Goal: Navigation & Orientation: Find specific page/section

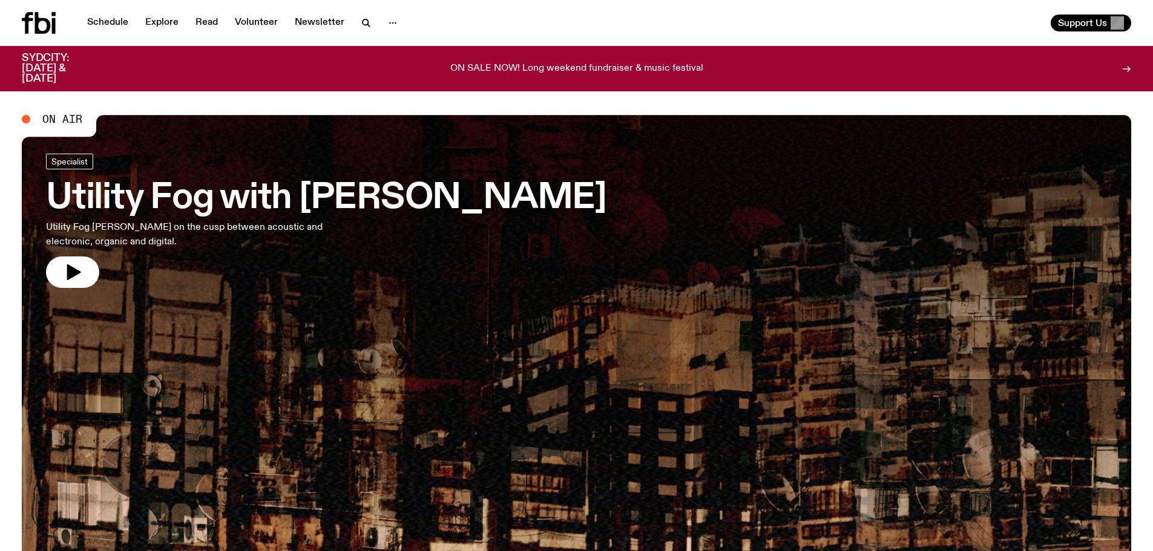
click at [582, 64] on p "ON SALE NOW! Long weekend fundraiser & music festival" at bounding box center [576, 69] width 253 height 11
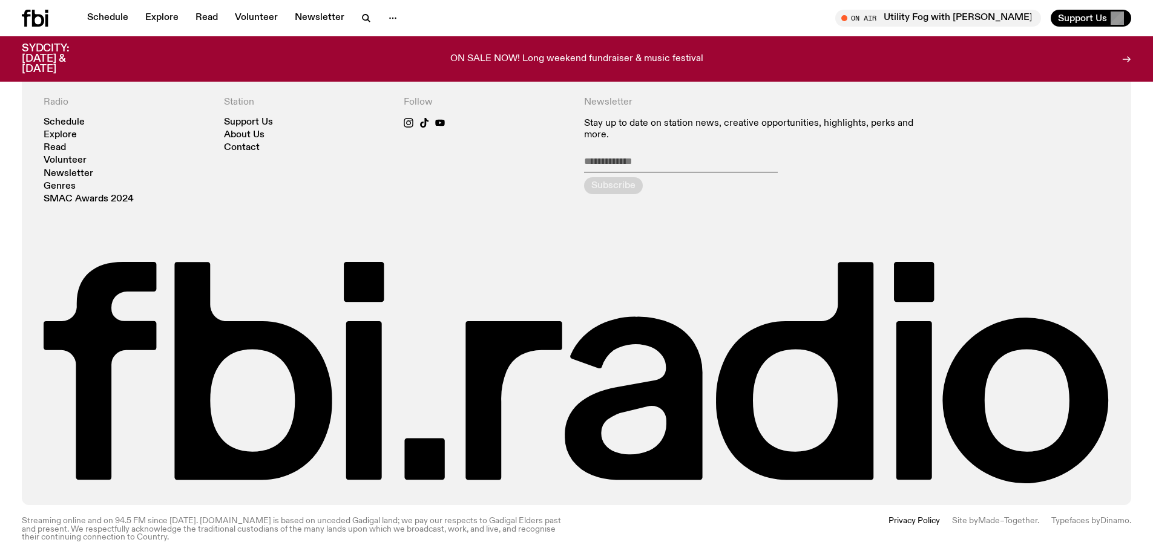
scroll to position [2938, 0]
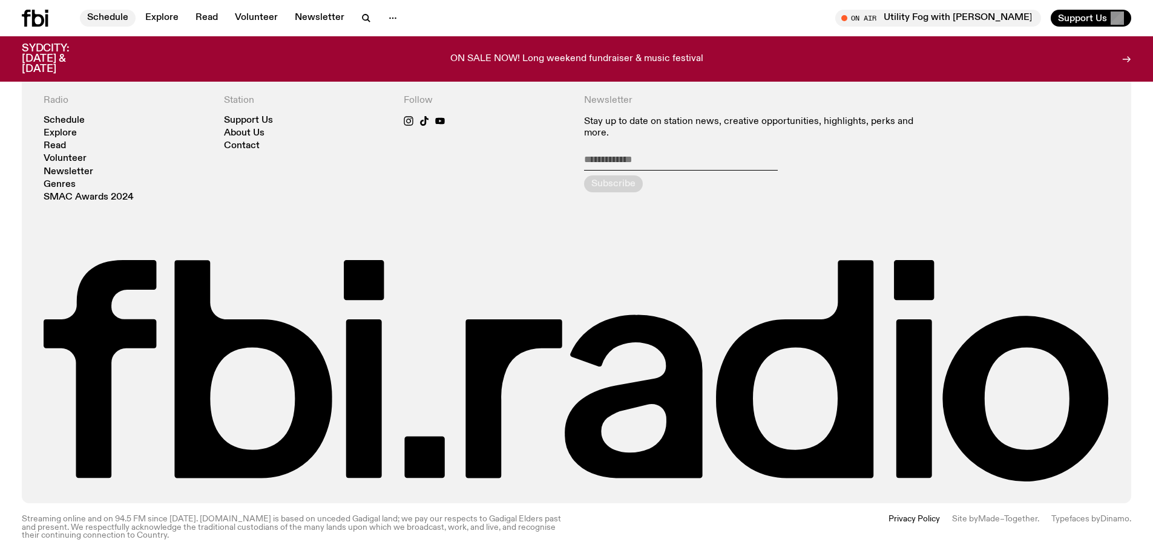
click at [102, 14] on link "Schedule" at bounding box center [108, 18] width 56 height 17
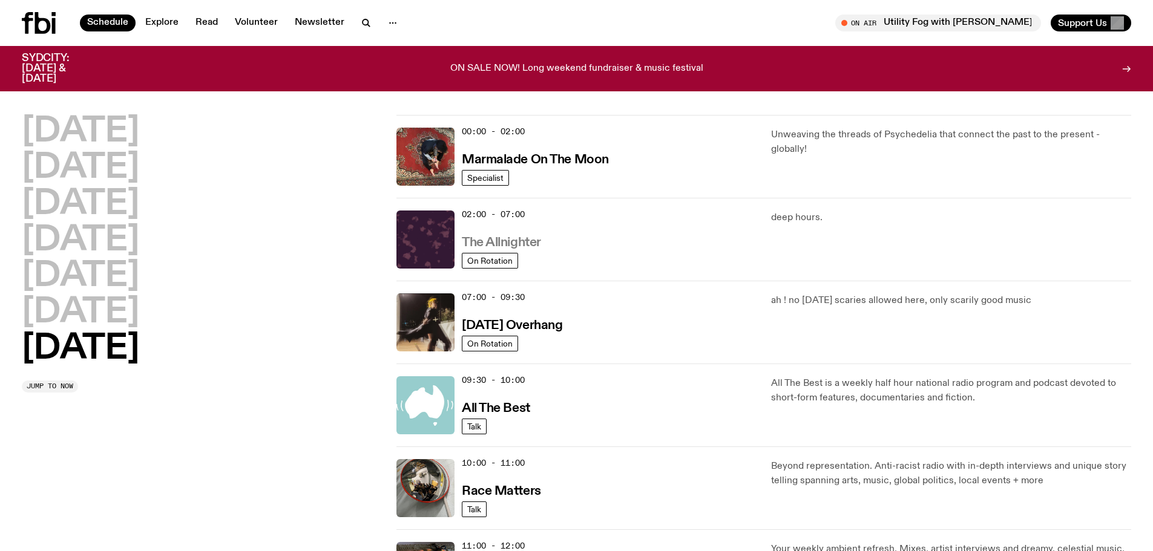
click at [510, 238] on h3 "The Allnighter" at bounding box center [501, 243] width 79 height 13
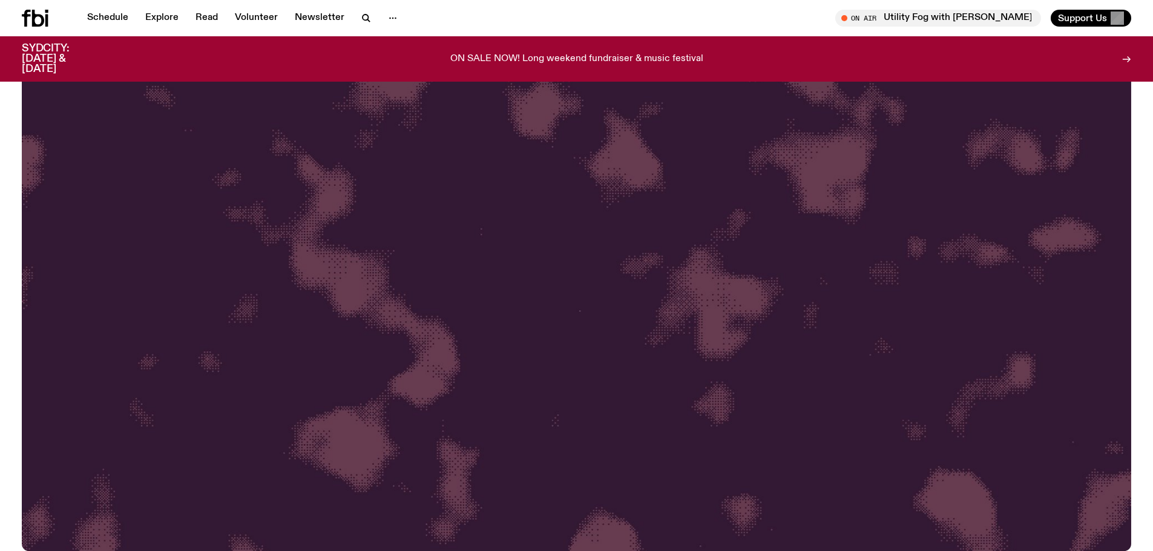
scroll to position [234, 0]
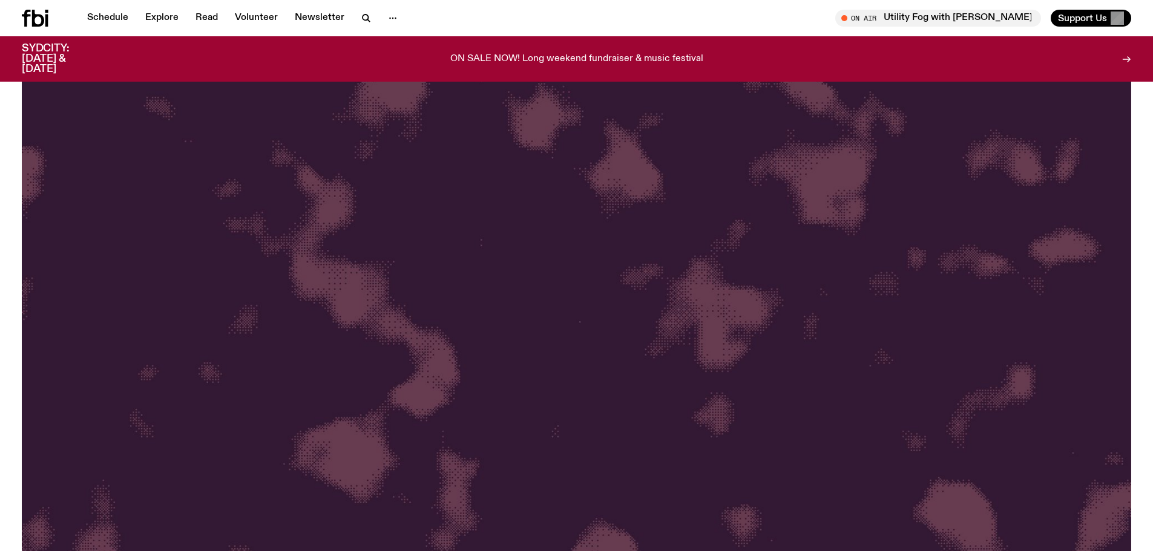
click at [24, 12] on icon at bounding box center [35, 18] width 27 height 17
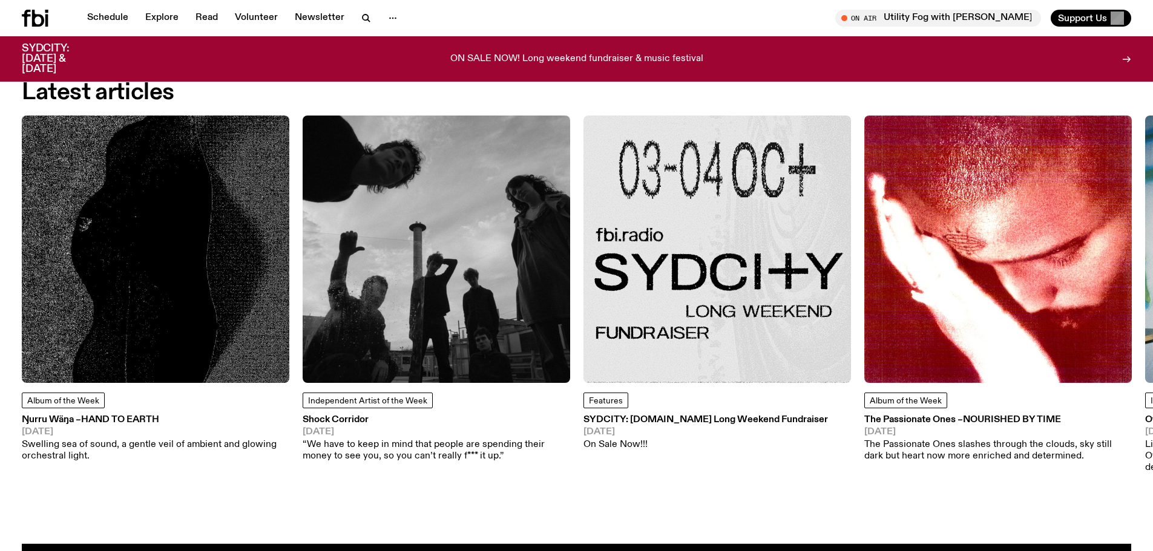
scroll to position [1808, 0]
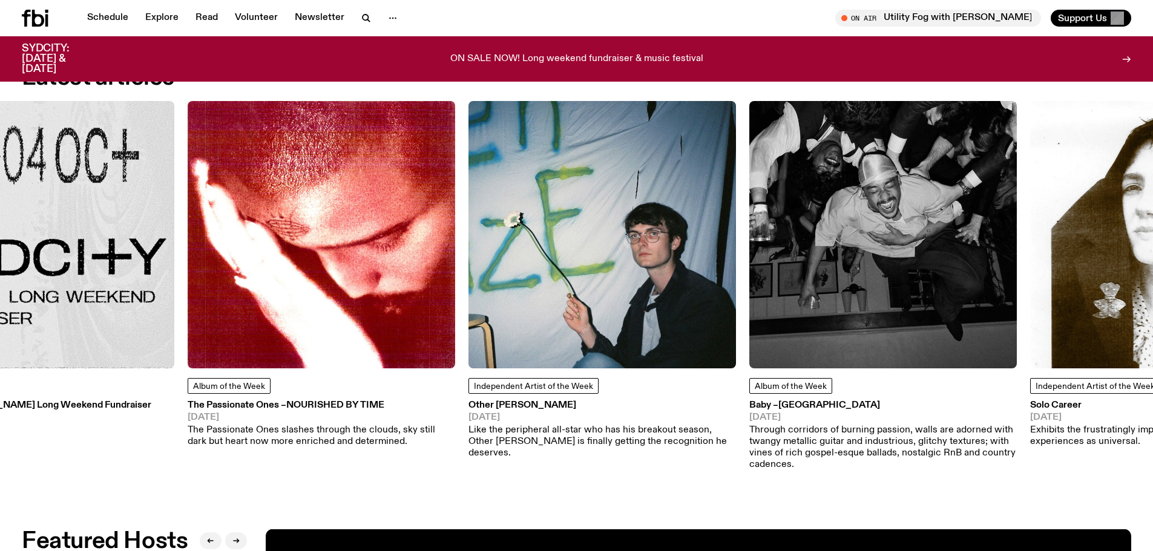
drag, startPoint x: 998, startPoint y: 273, endPoint x: 305, endPoint y: 358, distance: 698.3
click at [305, 358] on img at bounding box center [322, 235] width 268 height 268
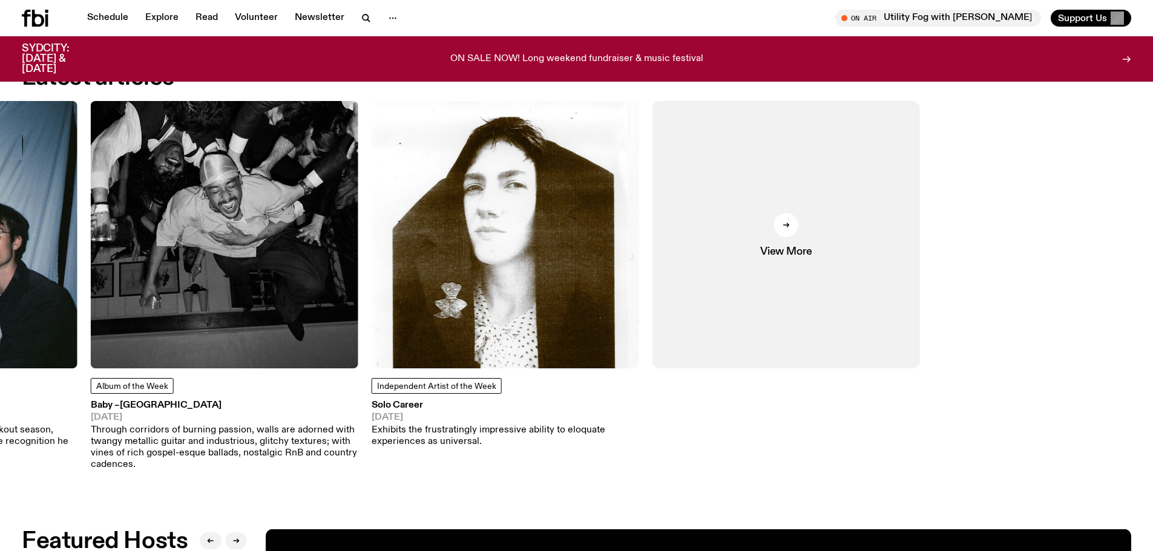
drag, startPoint x: 926, startPoint y: 265, endPoint x: 306, endPoint y: 326, distance: 622.9
click at [306, 326] on div "Album of the Week Ŋurru Wäŋa – Hand To Earth [DATE] Swelling sea of sound, a ge…" at bounding box center [577, 286] width 1110 height 370
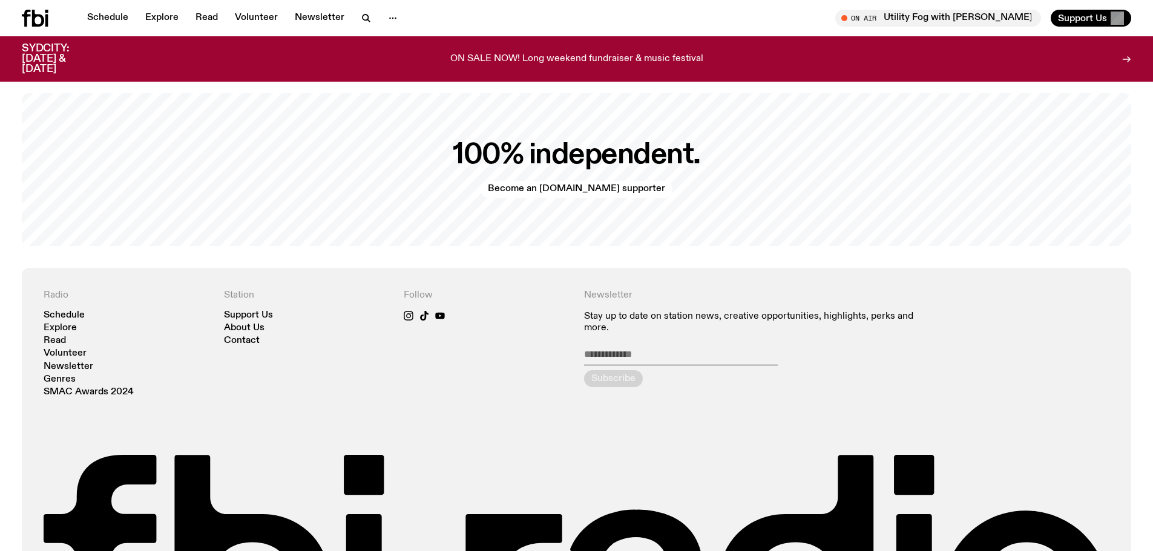
scroll to position [2897, 0]
